Goal: Entertainment & Leisure: Browse casually

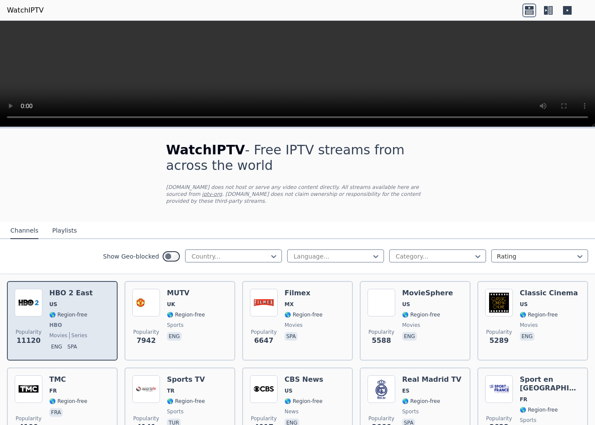
click at [28, 303] on img at bounding box center [29, 303] width 28 height 28
click at [40, 308] on img at bounding box center [29, 303] width 28 height 28
click at [40, 342] on span "Popularity 11120" at bounding box center [29, 337] width 28 height 28
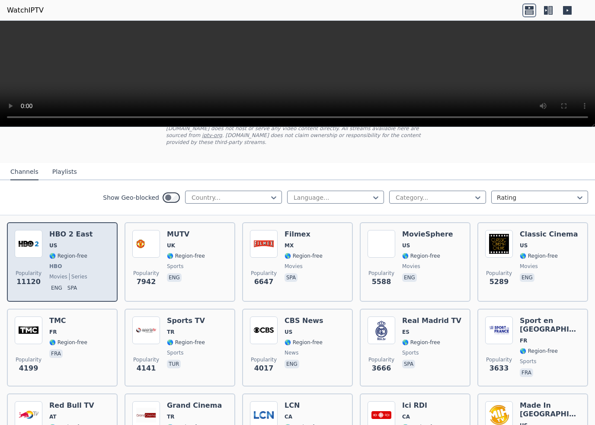
scroll to position [70, 0]
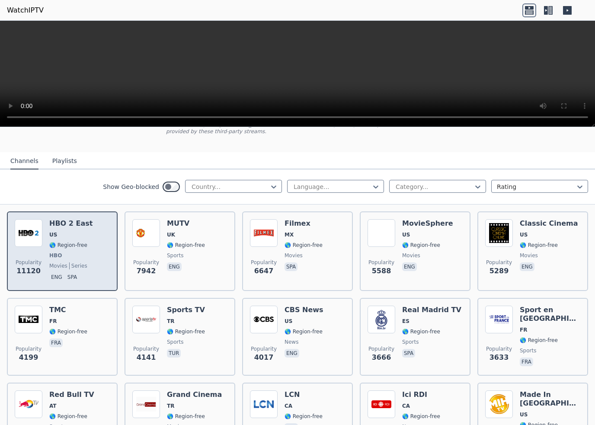
click at [50, 273] on span "eng spa" at bounding box center [70, 278] width 43 height 10
click at [50, 272] on div "HBO 2 East US 🌎 Region-free HBO movies series eng spa" at bounding box center [70, 251] width 43 height 64
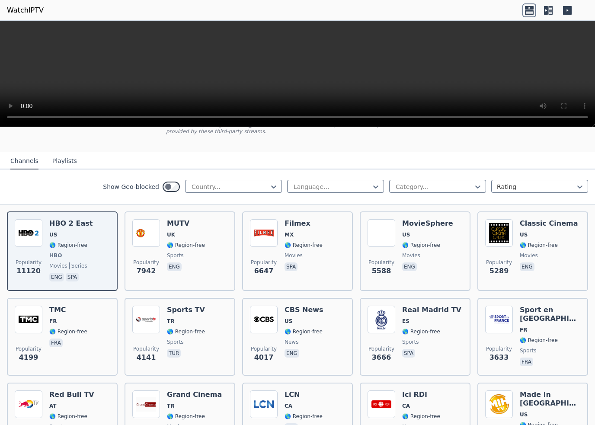
click at [61, 164] on button "Playlists" at bounding box center [64, 161] width 25 height 16
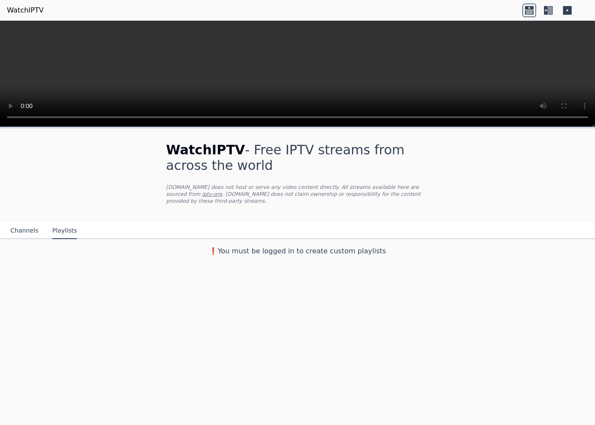
click at [22, 235] on button "Channels" at bounding box center [24, 231] width 28 height 16
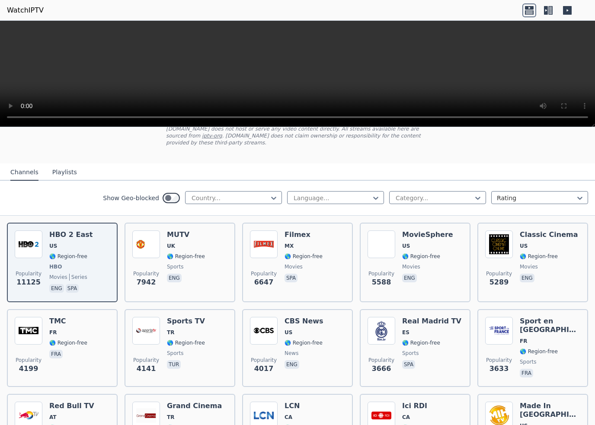
scroll to position [59, 0]
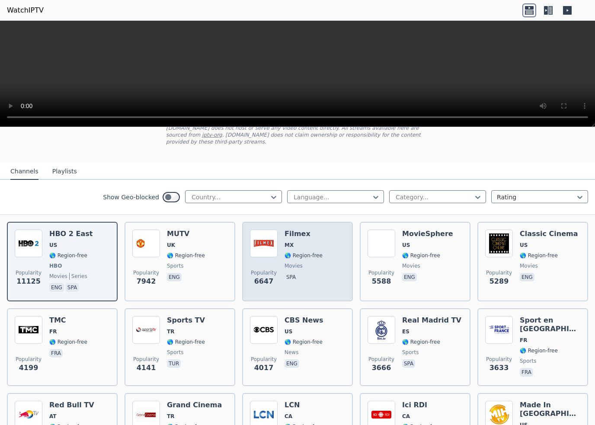
click at [311, 268] on span "movies" at bounding box center [303, 265] width 38 height 7
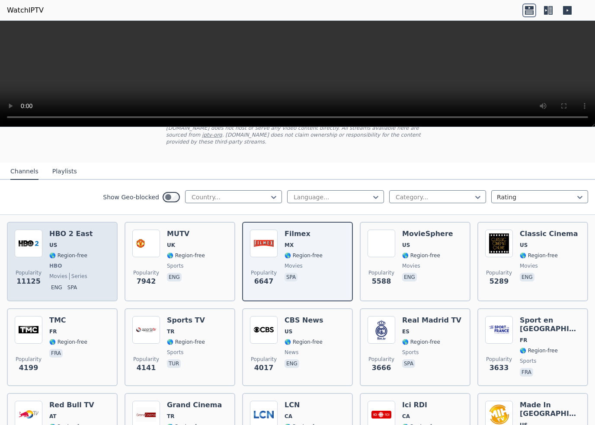
click at [73, 269] on span "HBO" at bounding box center [70, 265] width 43 height 7
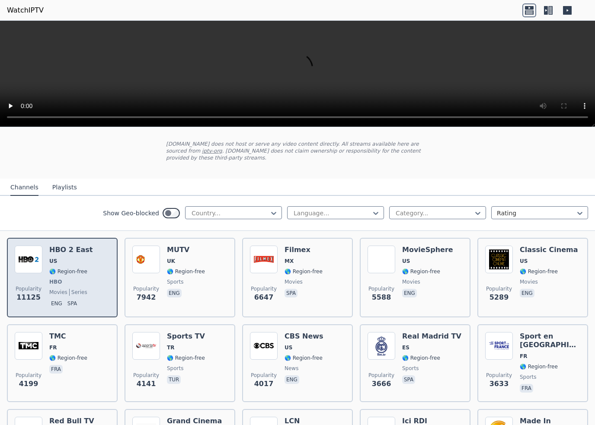
scroll to position [42, 0]
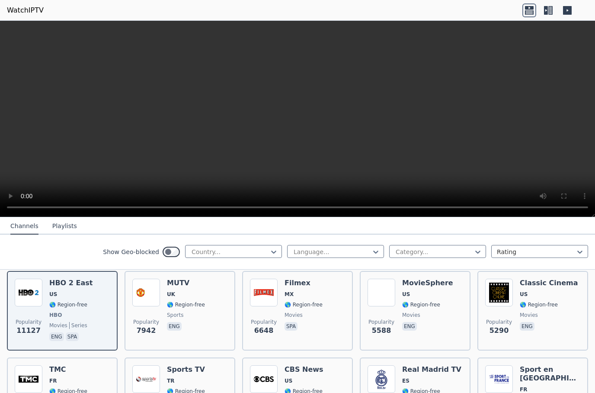
scroll to position [100, 0]
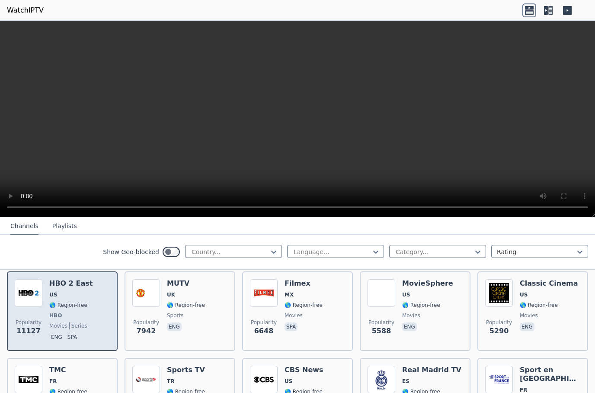
click at [58, 313] on span "HBO" at bounding box center [55, 315] width 13 height 7
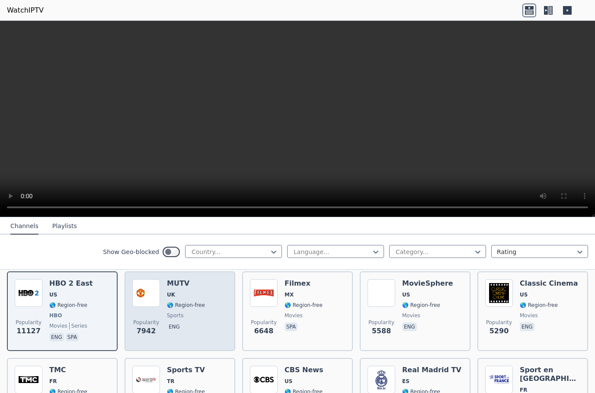
click at [202, 311] on div "MUTV UK 🌎 Region-free sports eng" at bounding box center [186, 311] width 38 height 64
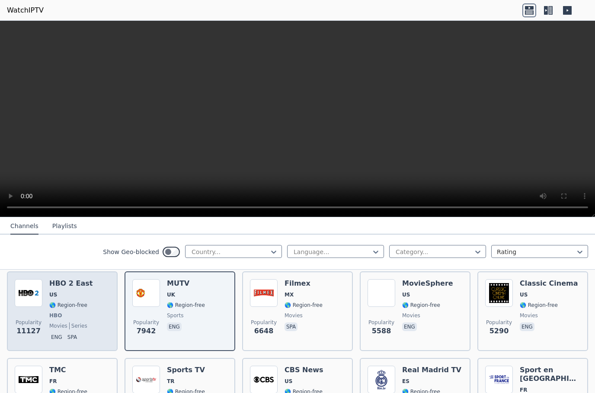
click at [62, 317] on span "HBO" at bounding box center [70, 315] width 43 height 7
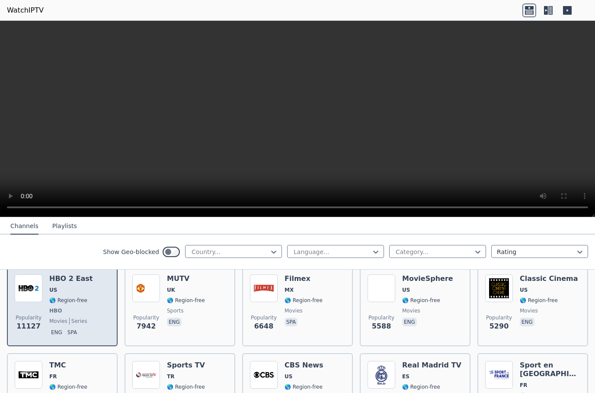
scroll to position [103, 0]
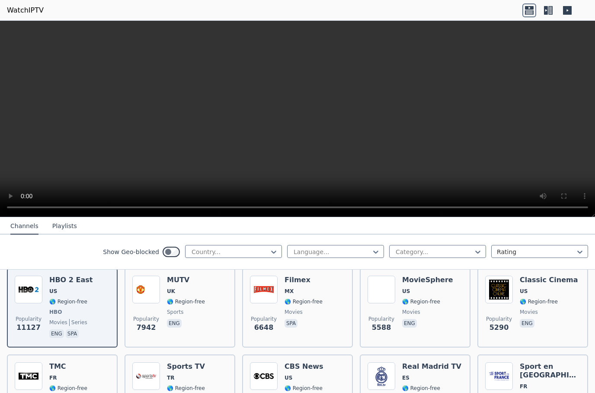
click at [61, 225] on button "Playlists" at bounding box center [64, 226] width 25 height 16
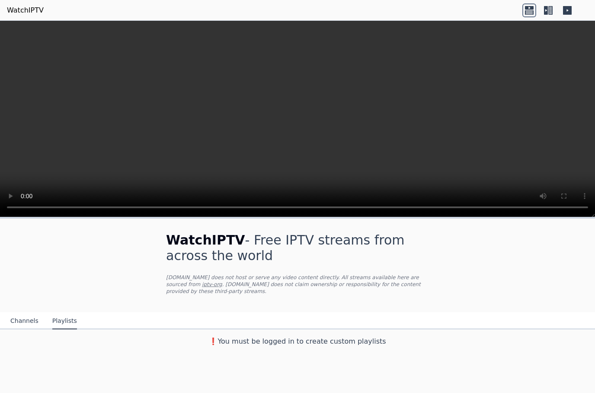
click at [22, 322] on button "Channels" at bounding box center [24, 321] width 28 height 16
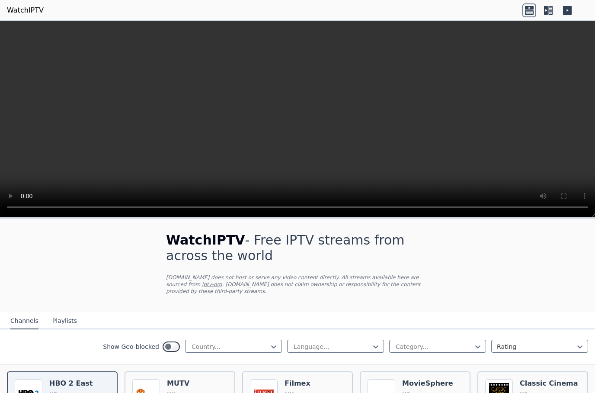
click at [534, 10] on icon at bounding box center [529, 10] width 14 height 14
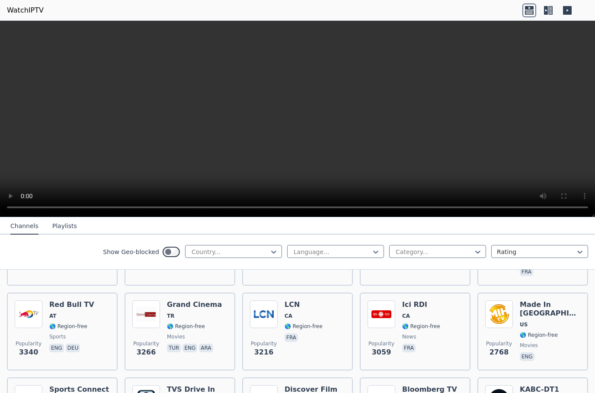
scroll to position [252, 0]
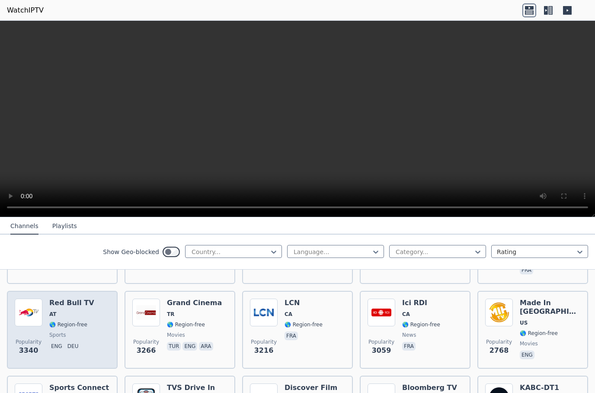
click at [65, 310] on div "Red Bull TV AT 🌎 Region-free sports eng deu" at bounding box center [71, 329] width 45 height 62
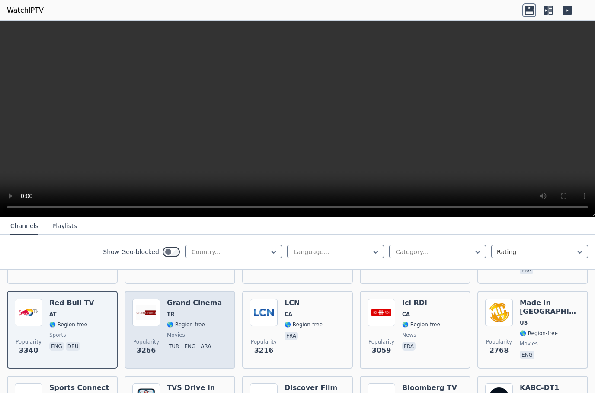
click at [150, 309] on img at bounding box center [146, 312] width 28 height 28
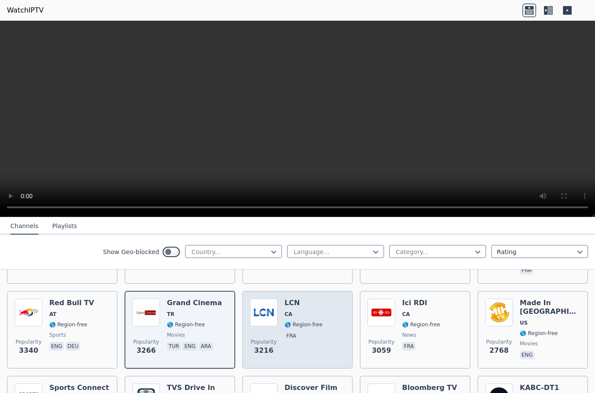
click at [316, 320] on div "LCN CA 🌎 Region-free fra" at bounding box center [303, 329] width 38 height 62
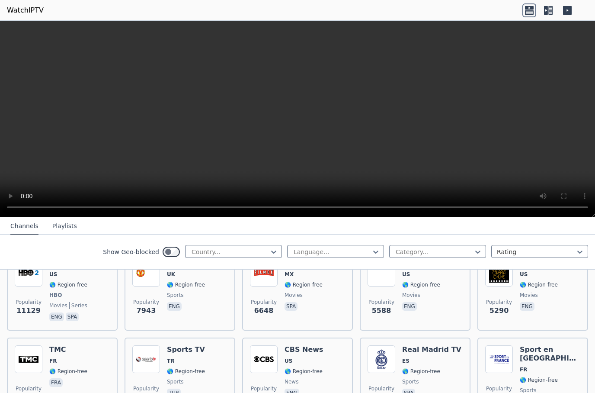
scroll to position [98, 0]
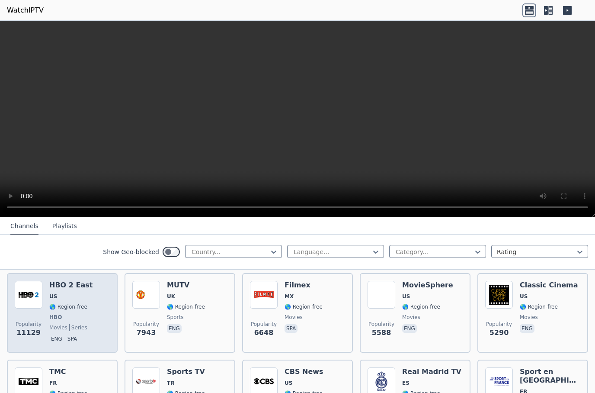
click at [62, 310] on div "HBO 2 East US 🌎 Region-free HBO movies series eng spa" at bounding box center [70, 313] width 43 height 64
click at [55, 225] on button "Playlists" at bounding box center [64, 226] width 25 height 16
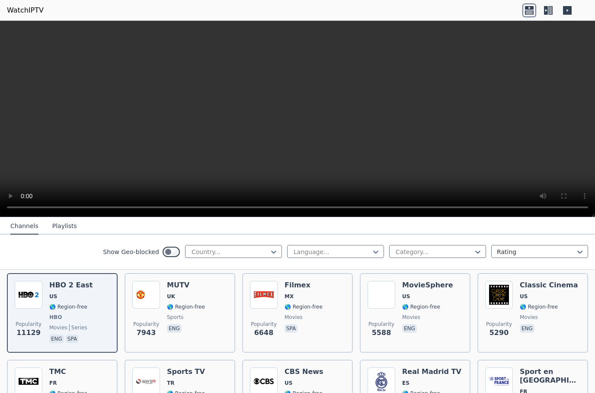
scroll to position [0, 0]
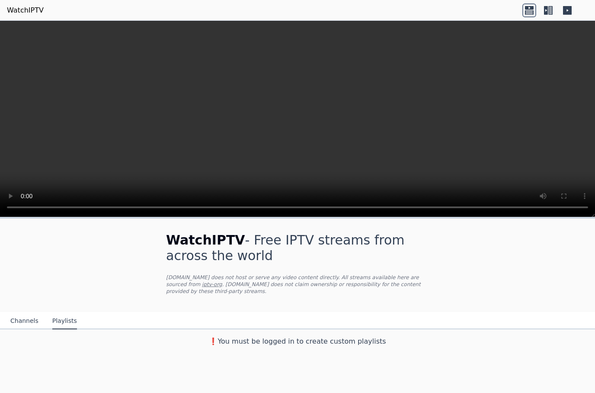
click at [18, 328] on button "Channels" at bounding box center [24, 321] width 28 height 16
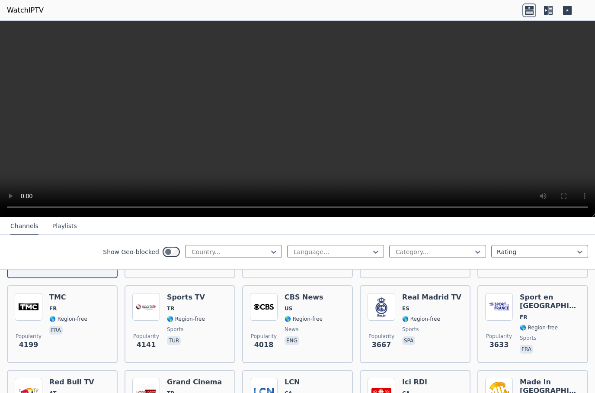
scroll to position [173, 0]
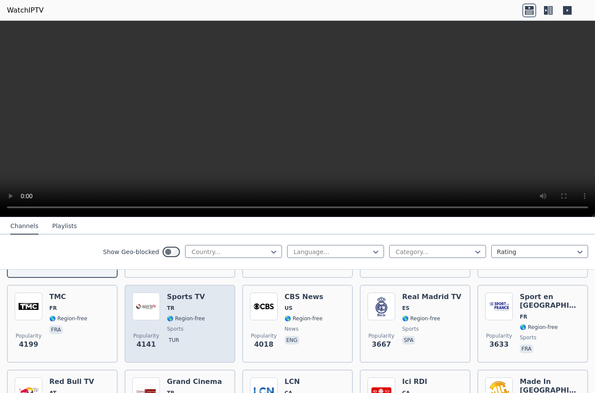
click at [149, 315] on img at bounding box center [146, 306] width 28 height 28
click at [59, 229] on button "Playlists" at bounding box center [64, 226] width 25 height 16
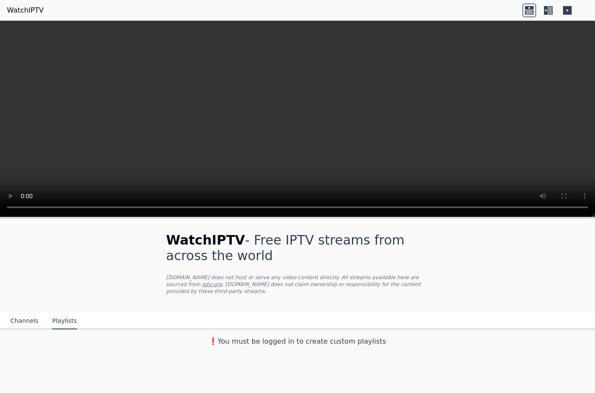
scroll to position [0, 0]
click at [26, 327] on button "Channels" at bounding box center [24, 321] width 28 height 16
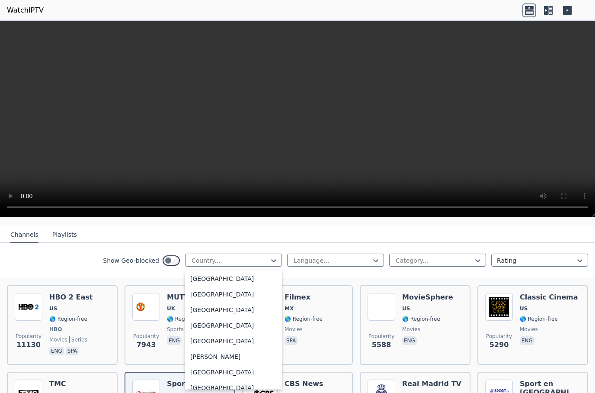
scroll to position [498, 0]
click at [213, 300] on div "[GEOGRAPHIC_DATA]" at bounding box center [233, 295] width 97 height 16
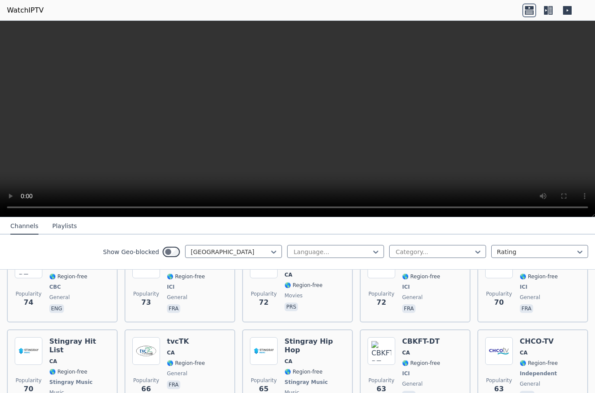
scroll to position [919, 0]
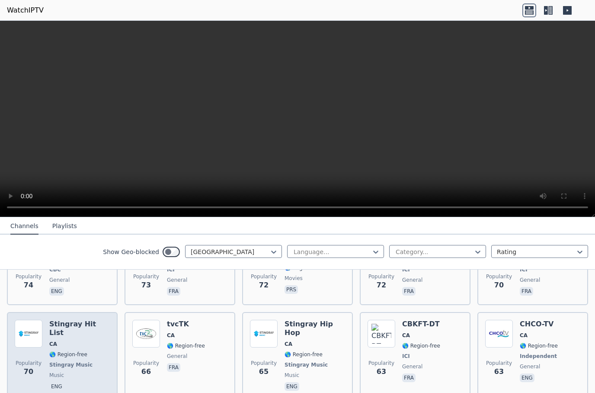
click at [64, 371] on span "music" at bounding box center [79, 374] width 61 height 7
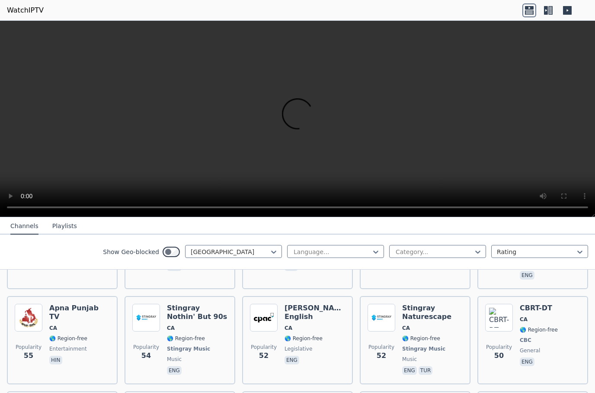
scroll to position [1124, 0]
click at [60, 229] on button "Playlists" at bounding box center [64, 226] width 25 height 16
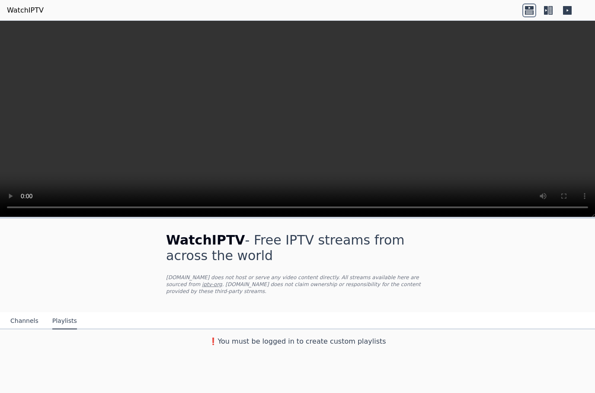
scroll to position [0, 0]
click at [29, 320] on button "Channels" at bounding box center [24, 321] width 28 height 16
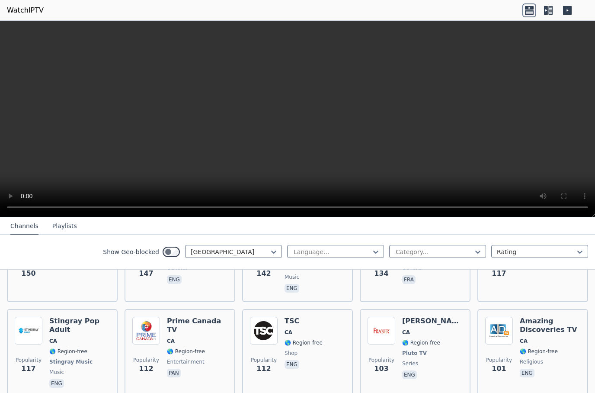
scroll to position [460, 0]
